Goal: Transaction & Acquisition: Purchase product/service

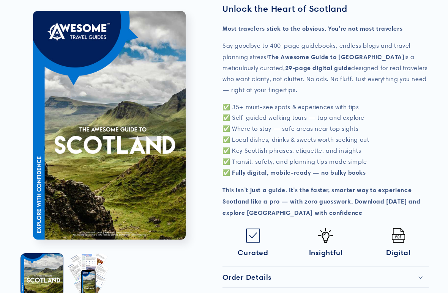
scroll to position [225, 0]
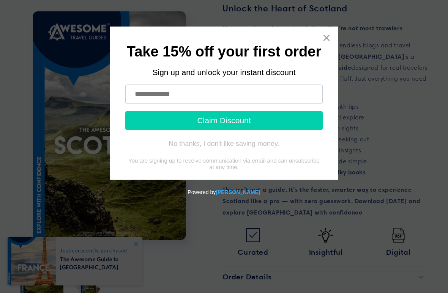
click at [141, 96] on input "text" at bounding box center [223, 94] width 197 height 19
type input "**********"
click at [236, 118] on button "Claim Discount" at bounding box center [223, 120] width 197 height 19
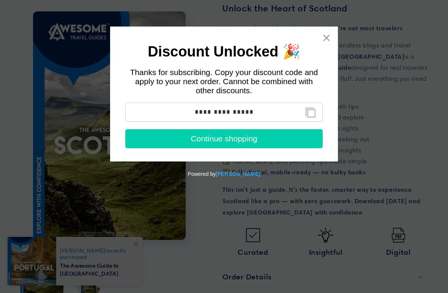
click at [228, 139] on button "Continue shopping" at bounding box center [223, 138] width 197 height 19
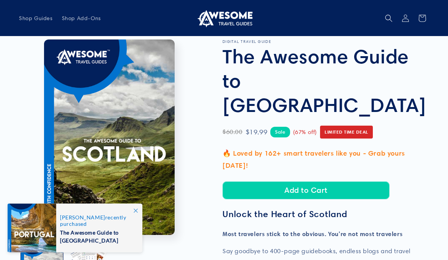
scroll to position [0, 0]
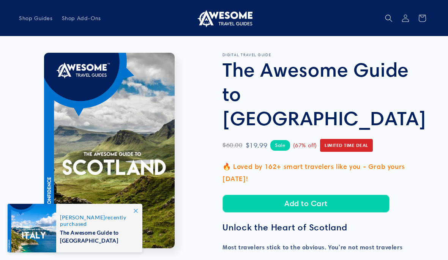
click at [323, 195] on button "Add to Cart" at bounding box center [305, 204] width 167 height 18
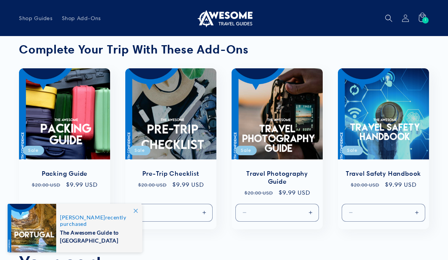
click at [210, 254] on div "Your cart Continue shopping" at bounding box center [224, 262] width 410 height 24
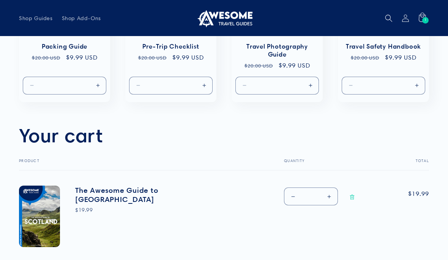
scroll to position [127, 0]
click at [342, 249] on td "Quantity Decrease quantity for The Awesome Guide to [GEOGRAPHIC_DATA] * Increas…" at bounding box center [324, 211] width 118 height 80
